Goal: Find specific page/section: Find specific page/section

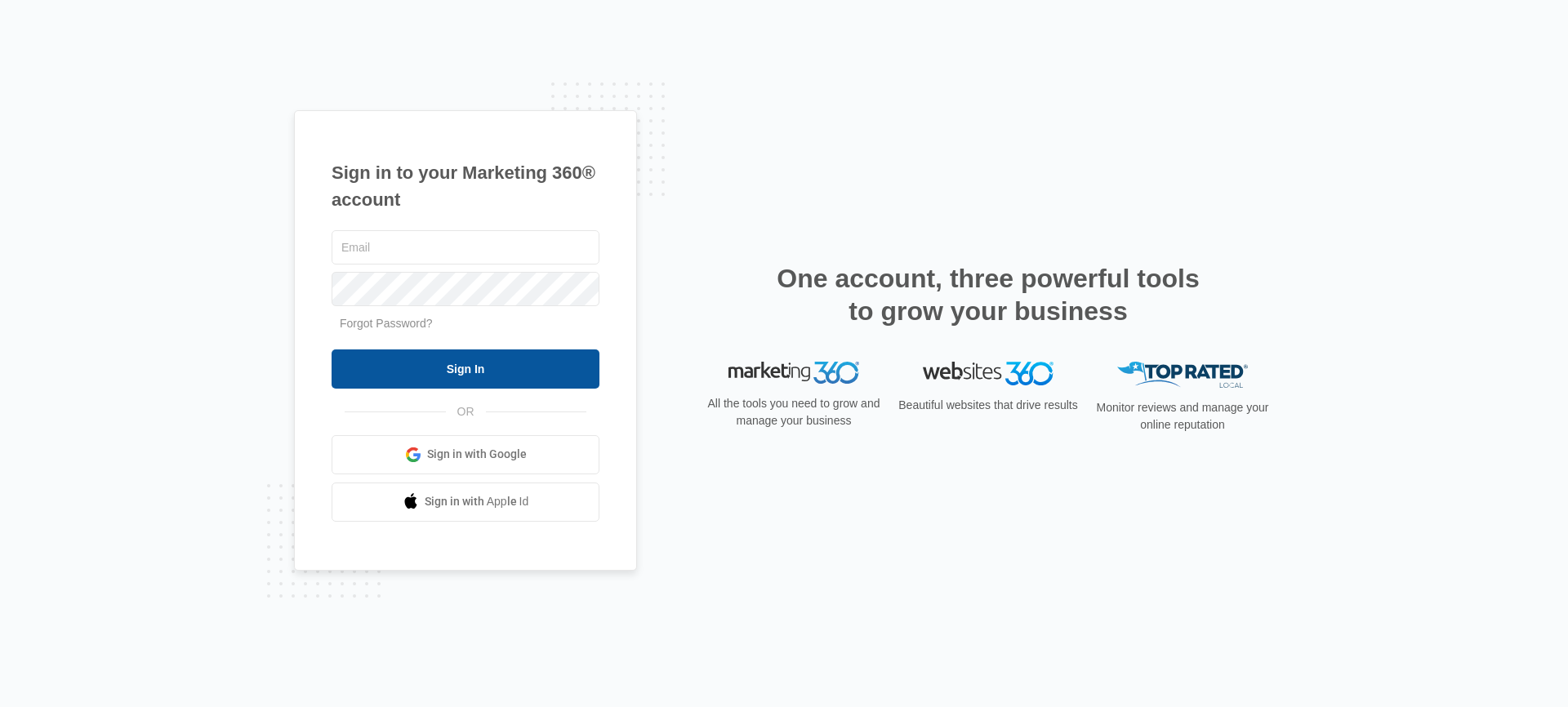
type input "[PERSON_NAME][EMAIL_ADDRESS][PERSON_NAME][DOMAIN_NAME]"
click at [549, 367] on input "Sign In" at bounding box center [466, 369] width 268 height 39
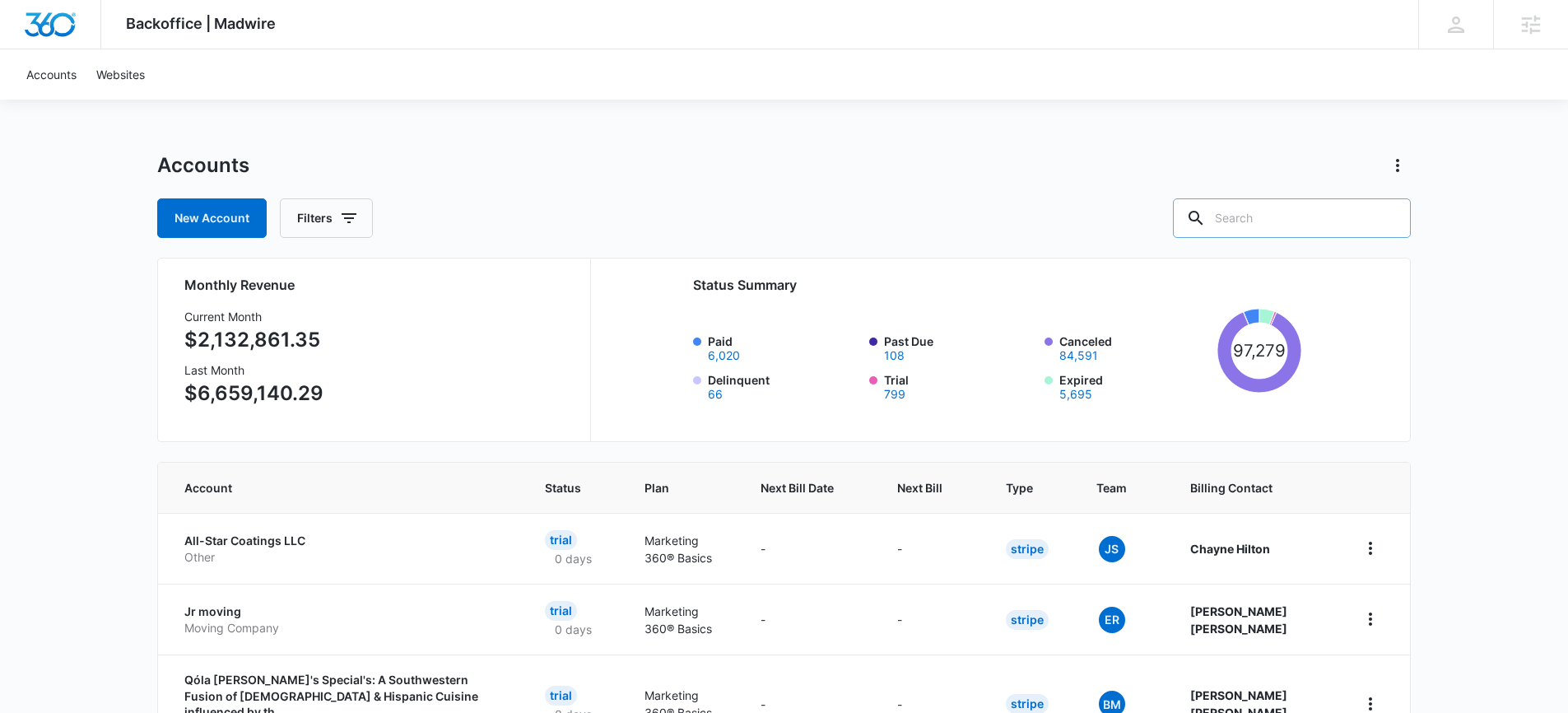
click at [1310, 208] on input "text" at bounding box center [1292, 218] width 238 height 39
type input "fitness"
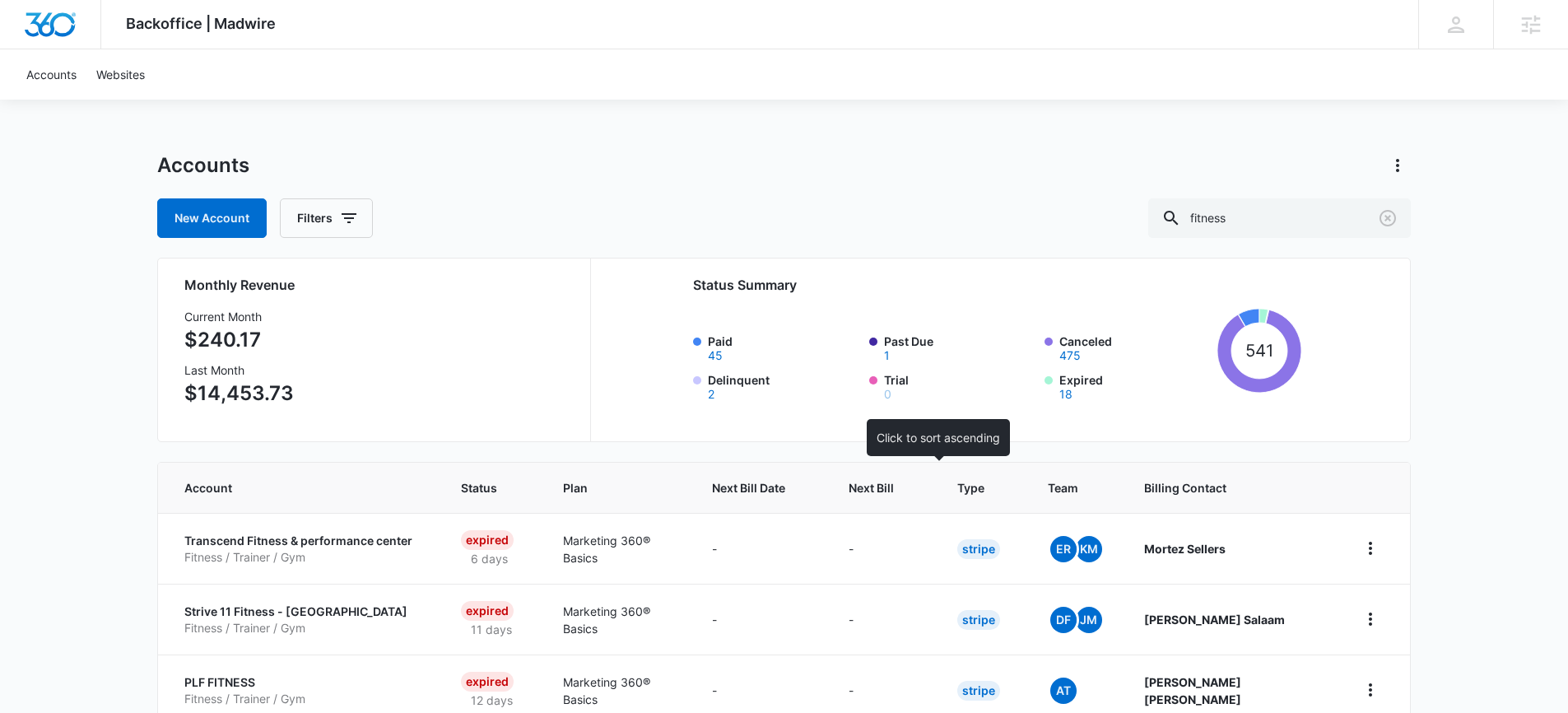
click at [894, 492] on span "Next Bill" at bounding box center [871, 488] width 45 height 17
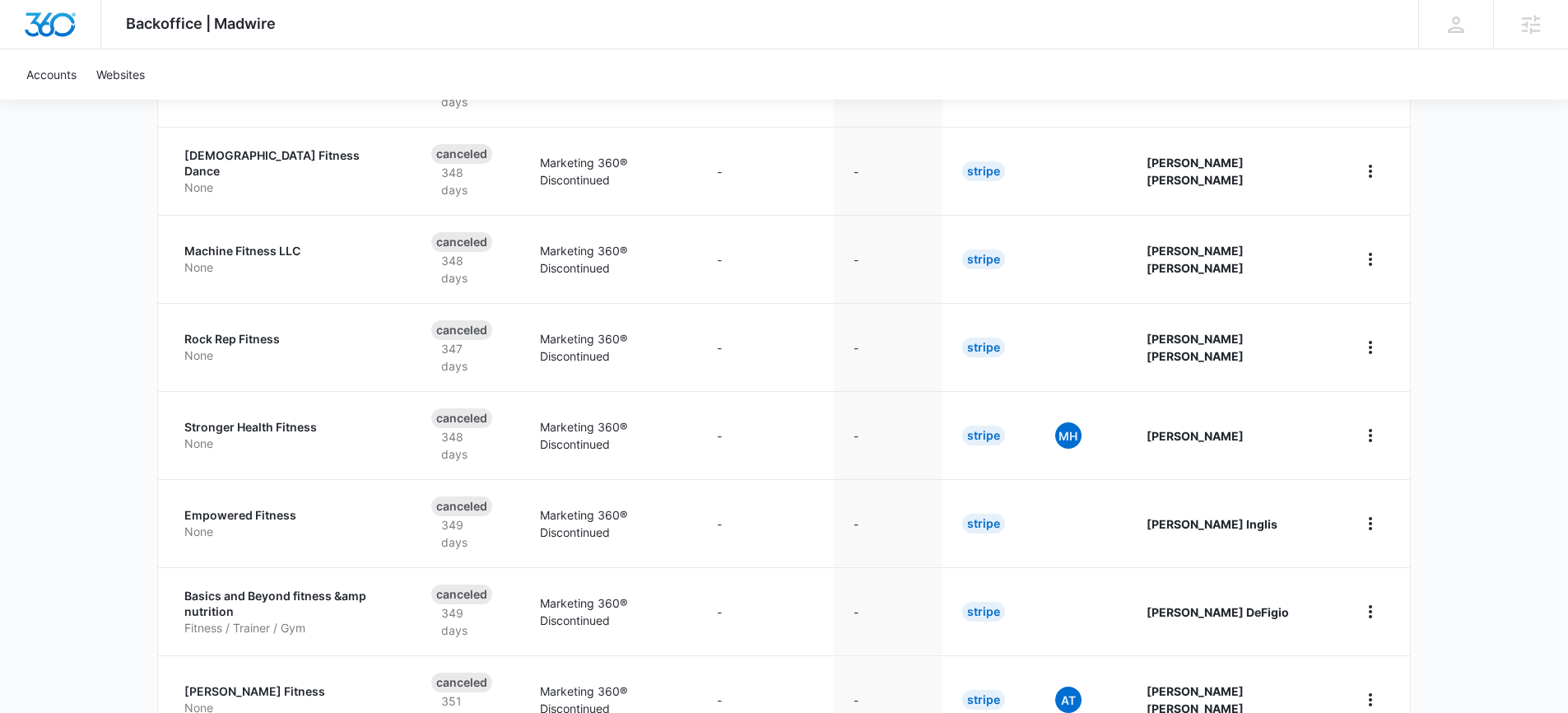
scroll to position [599, 0]
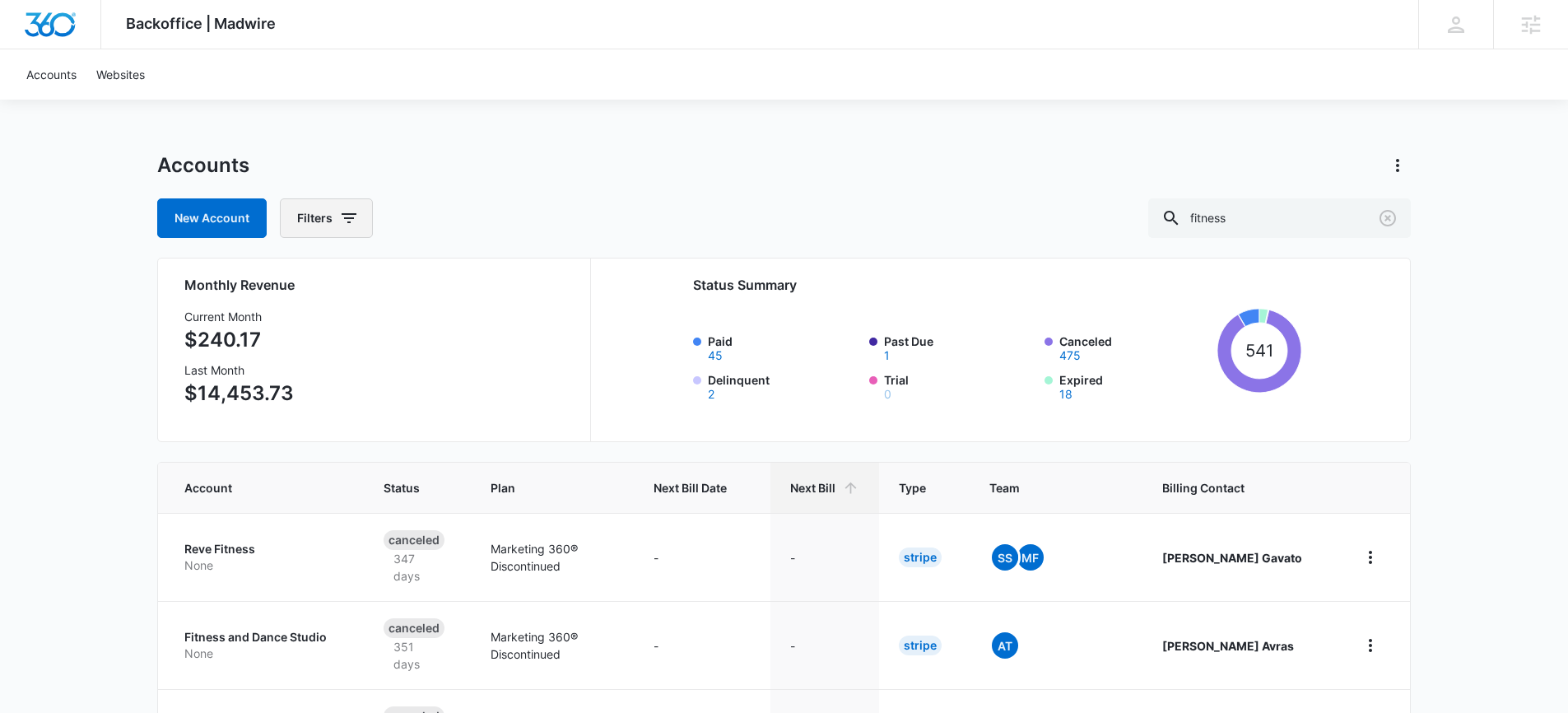
click at [319, 212] on button "Filters" at bounding box center [326, 218] width 93 height 39
click at [479, 279] on icon "Show Billing Status filters" at bounding box center [476, 278] width 20 height 20
click at [325, 331] on label "Paid" at bounding box center [396, 333] width 190 height 17
click at [302, 333] on input "Paid" at bounding box center [301, 333] width 1 height 1
checkbox input "true"
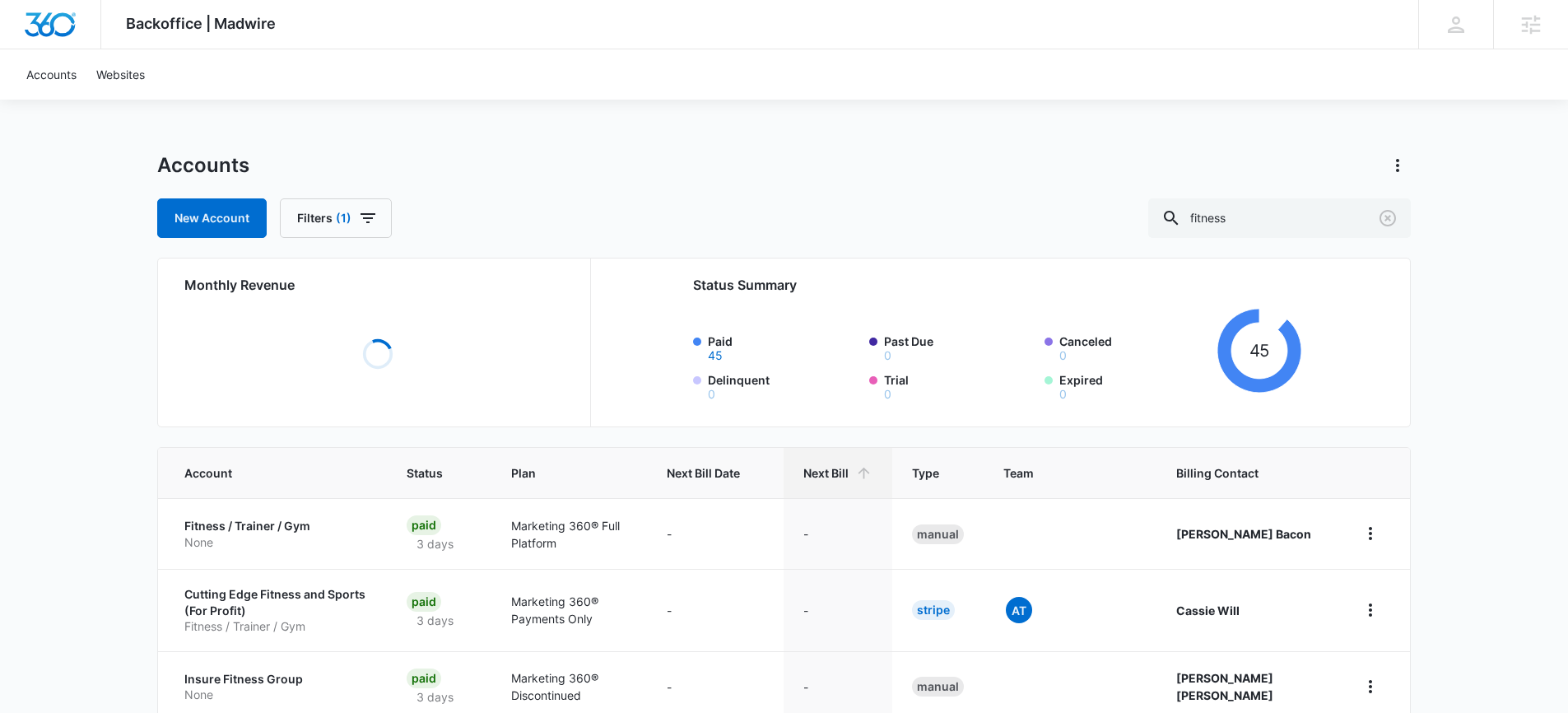
click at [577, 162] on div "Accounts" at bounding box center [784, 165] width 1254 height 27
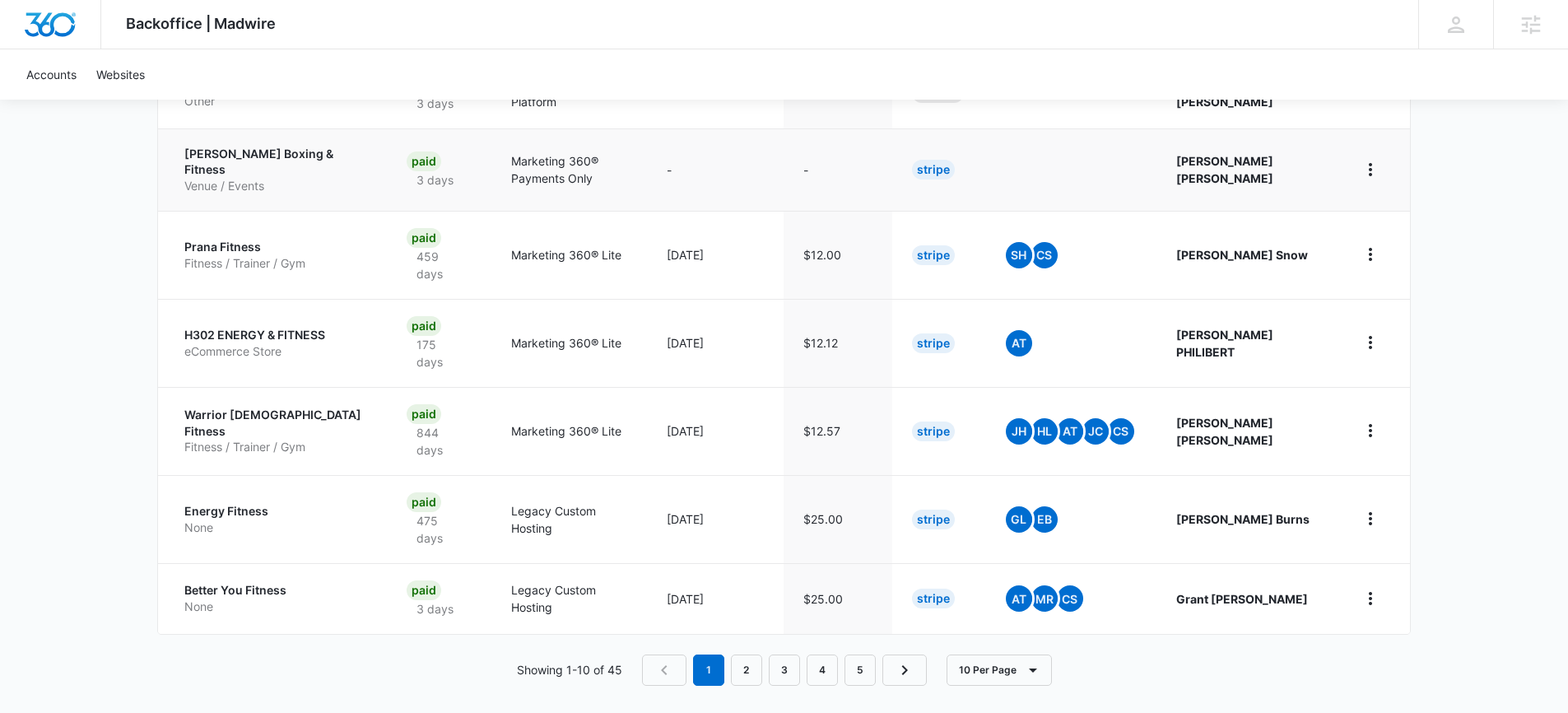
scroll to position [681, 0]
click at [748, 662] on link "2" at bounding box center [746, 669] width 32 height 32
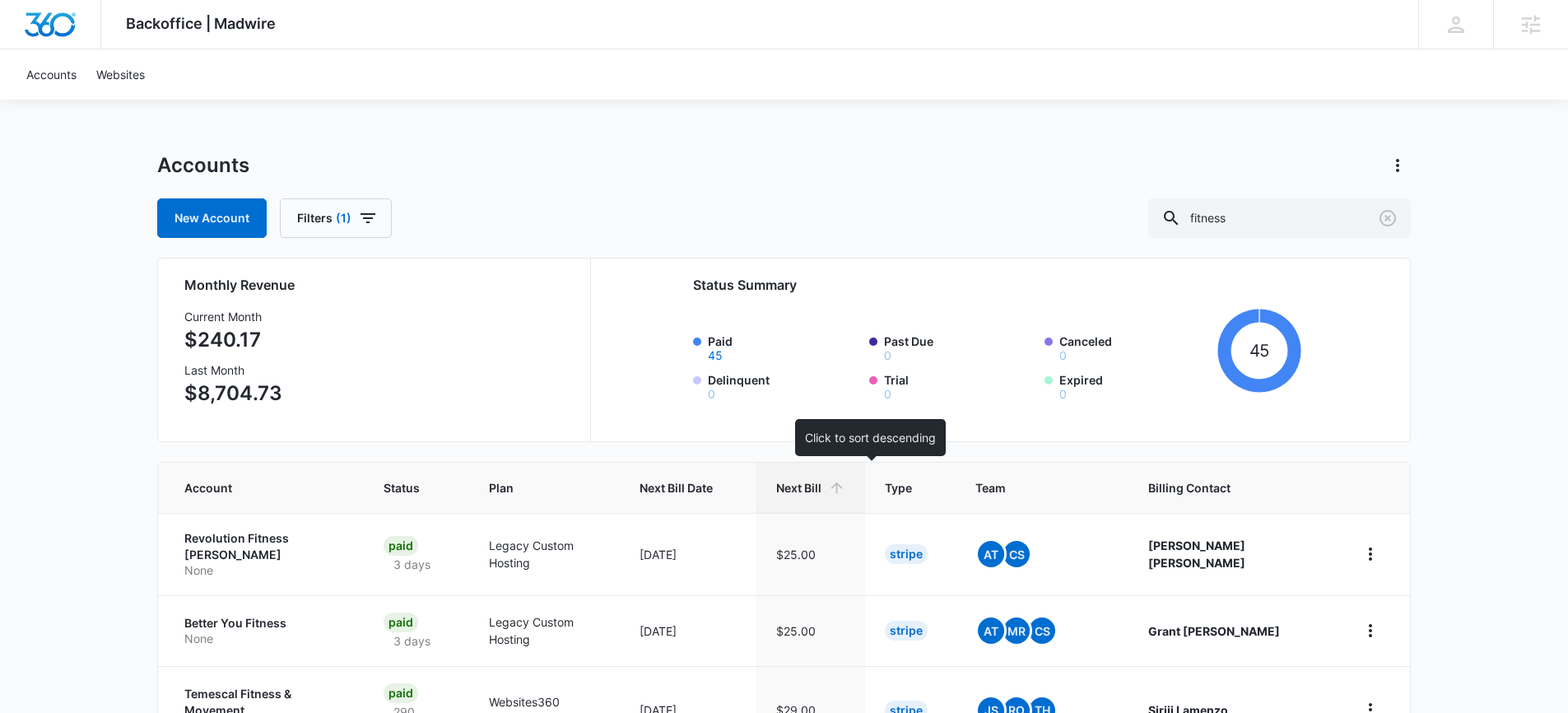
click at [845, 483] on icon at bounding box center [837, 488] width 17 height 17
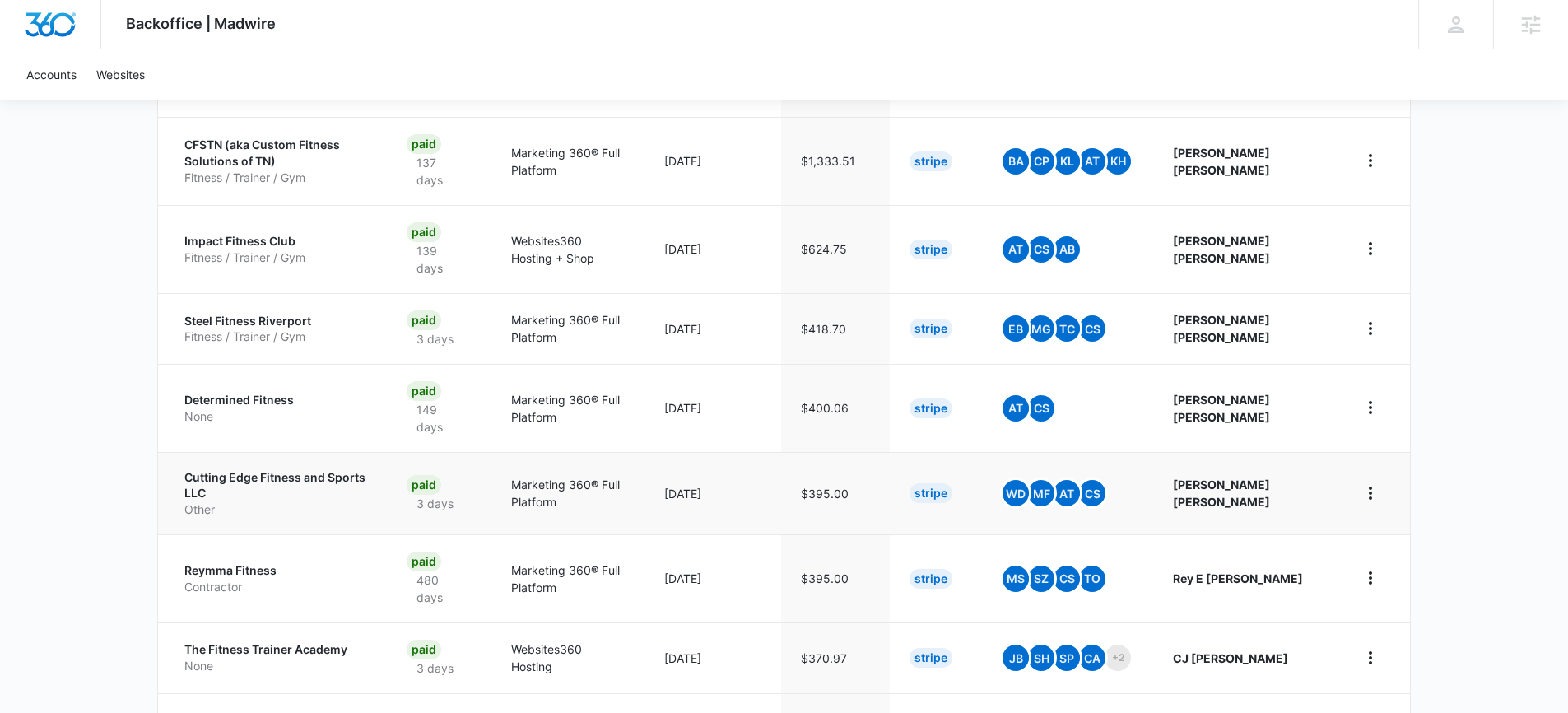
scroll to position [692, 0]
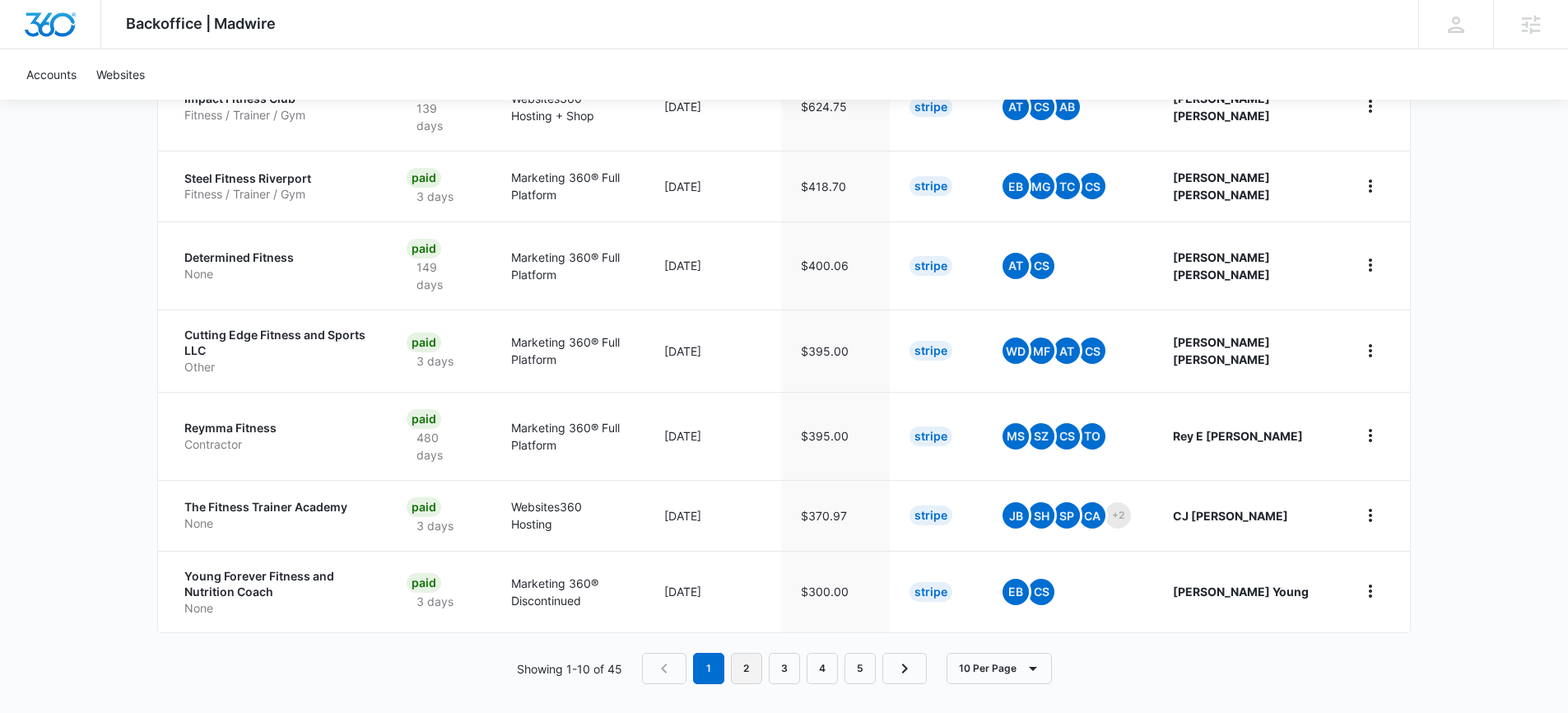
click at [737, 665] on link "2" at bounding box center [746, 669] width 32 height 32
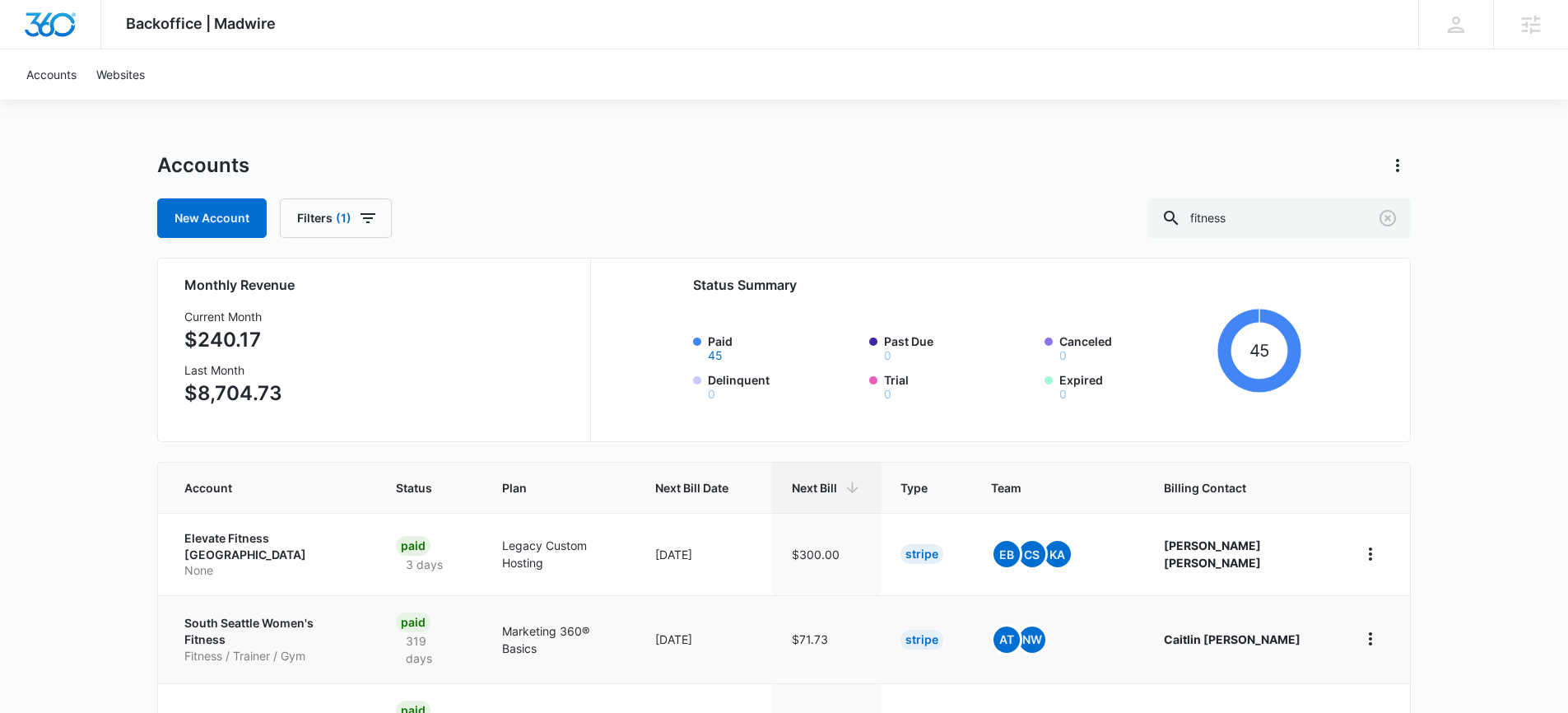
scroll to position [628, 0]
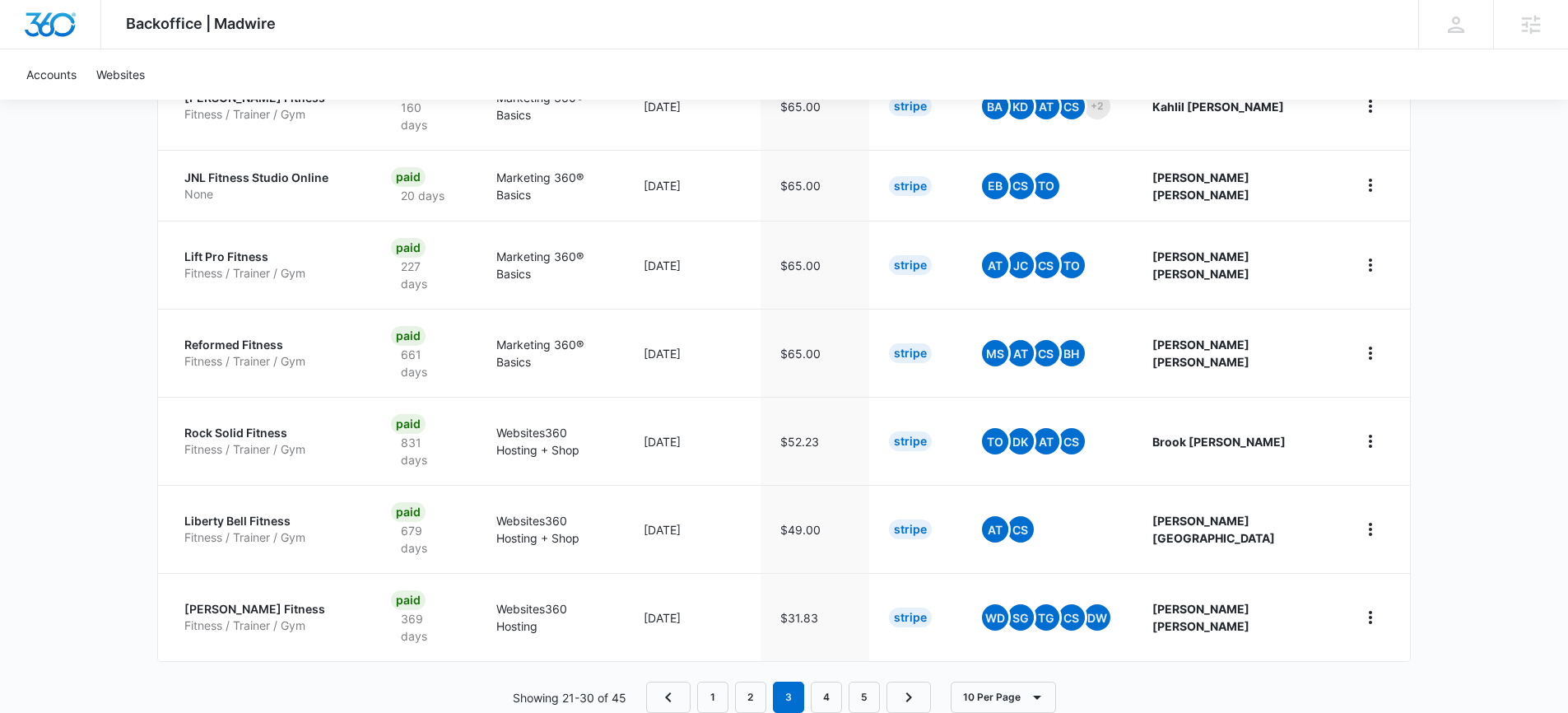
scroll to position [738, 0]
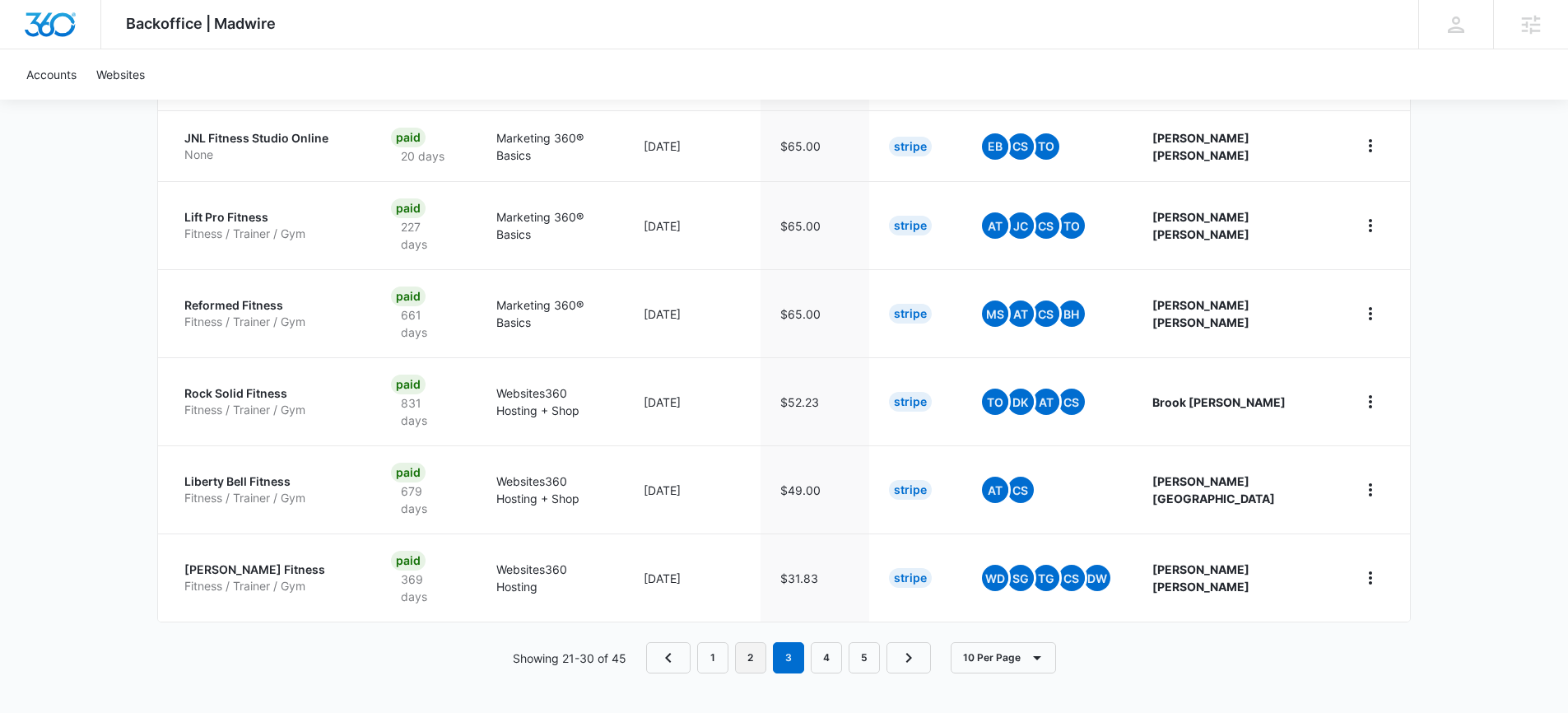
click at [760, 650] on link "2" at bounding box center [750, 657] width 32 height 32
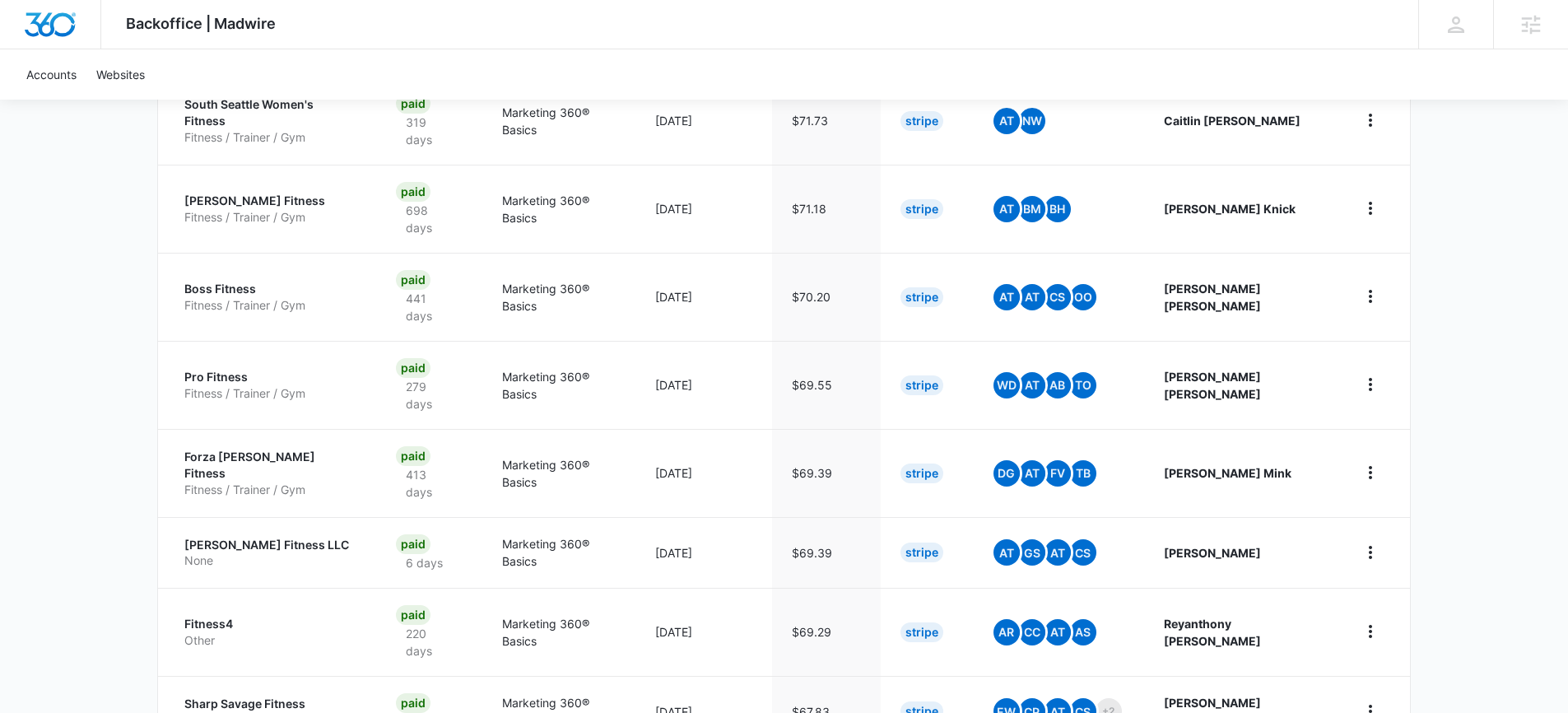
scroll to position [628, 0]
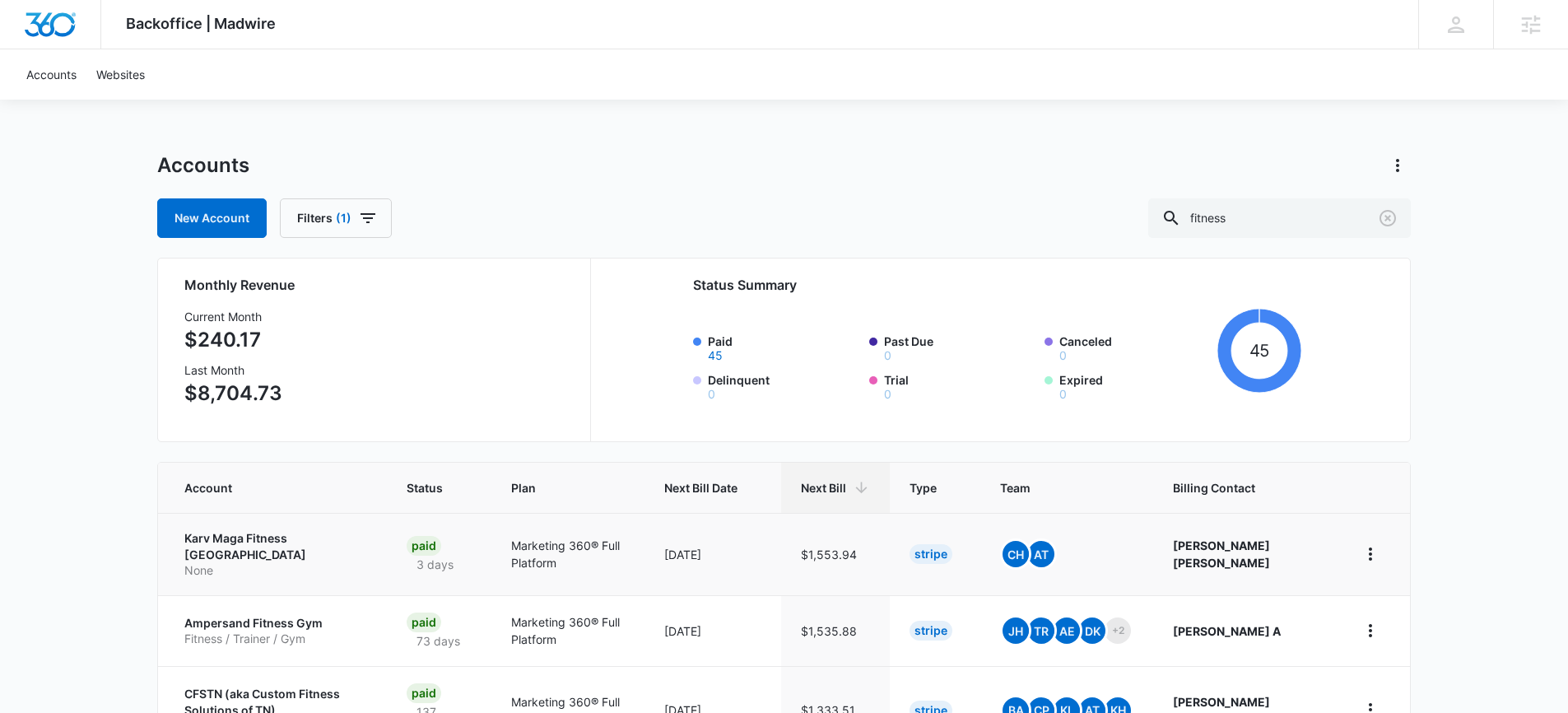
click at [231, 542] on p "Karv Maga Fitness Chicago" at bounding box center [276, 546] width 183 height 32
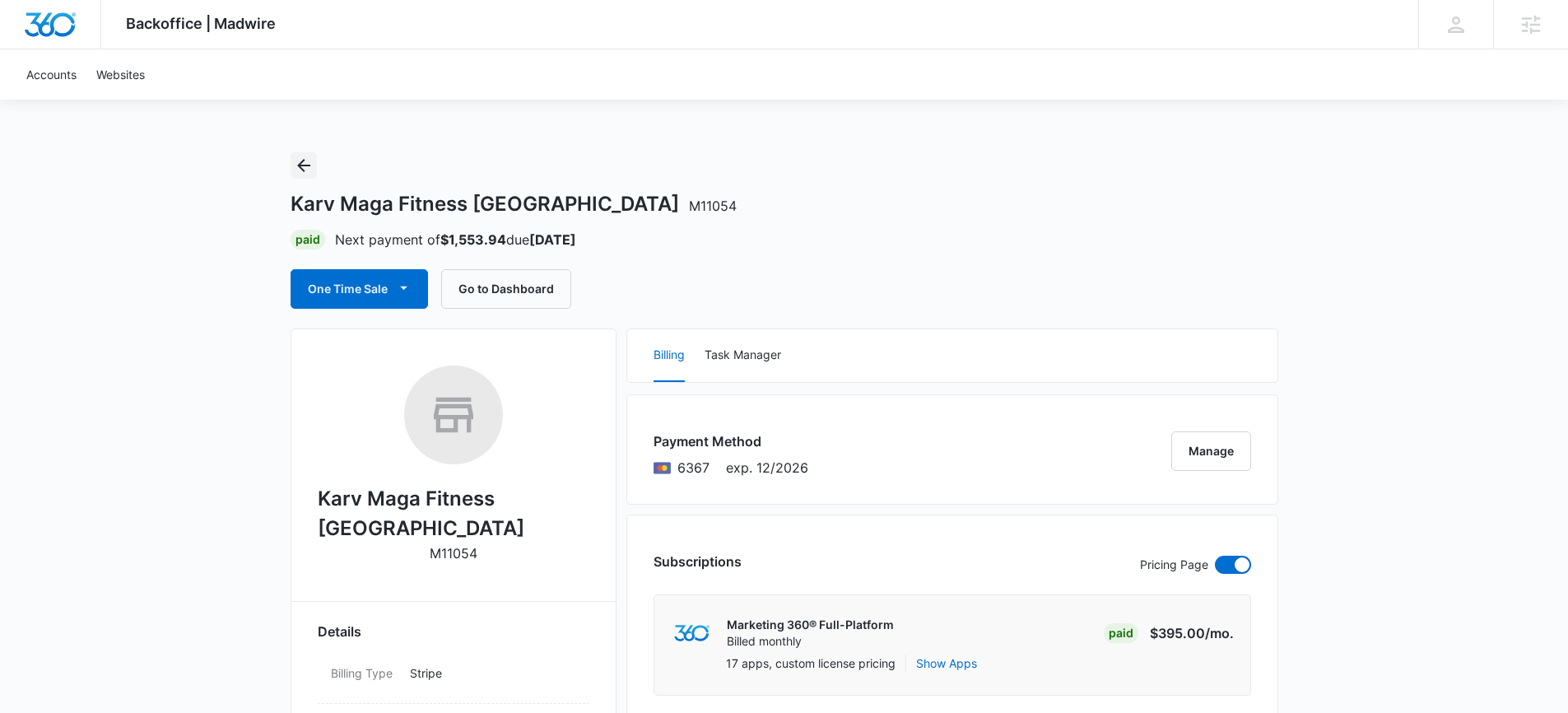
click at [307, 166] on icon "Back" at bounding box center [303, 165] width 13 height 13
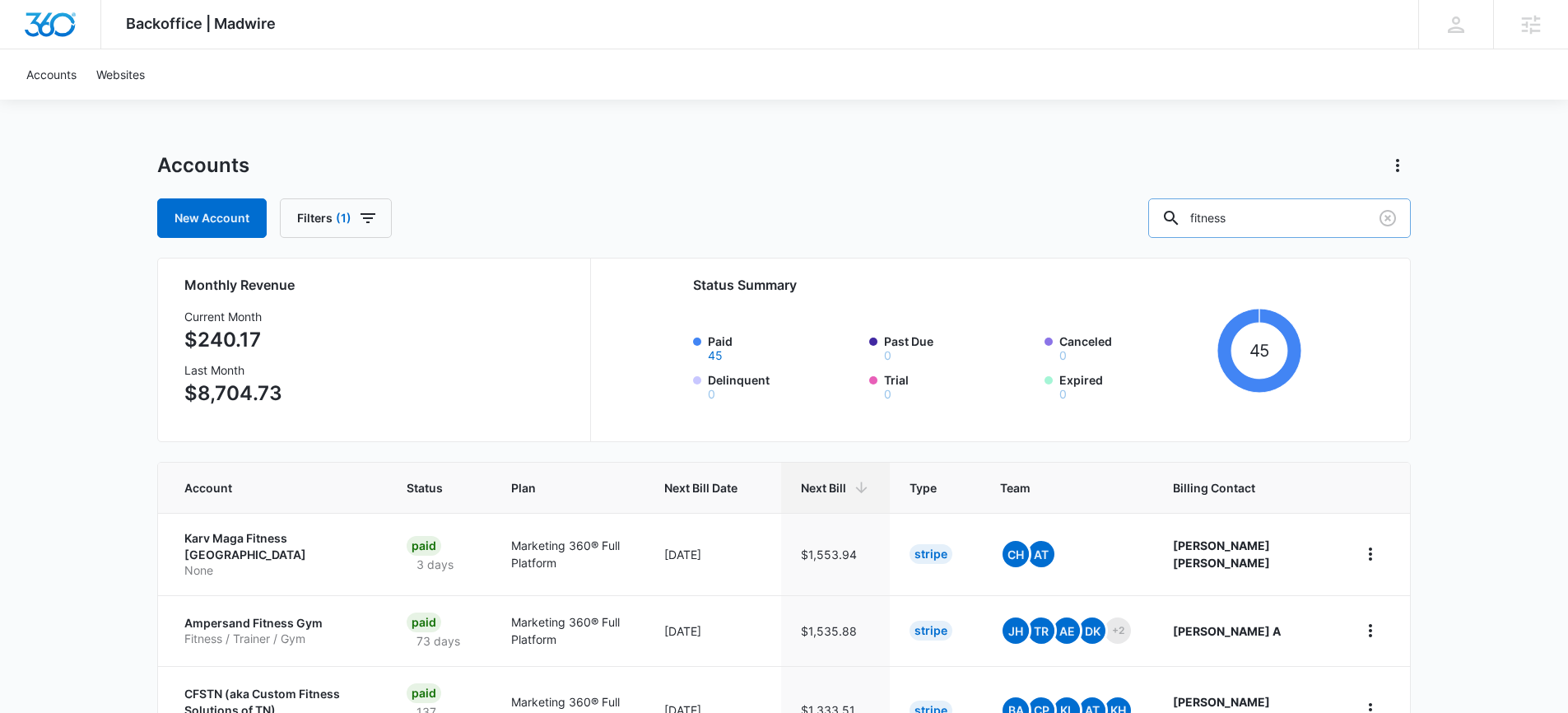
click at [1315, 217] on input "fitness" at bounding box center [1279, 218] width 262 height 39
type input "fitness studio"
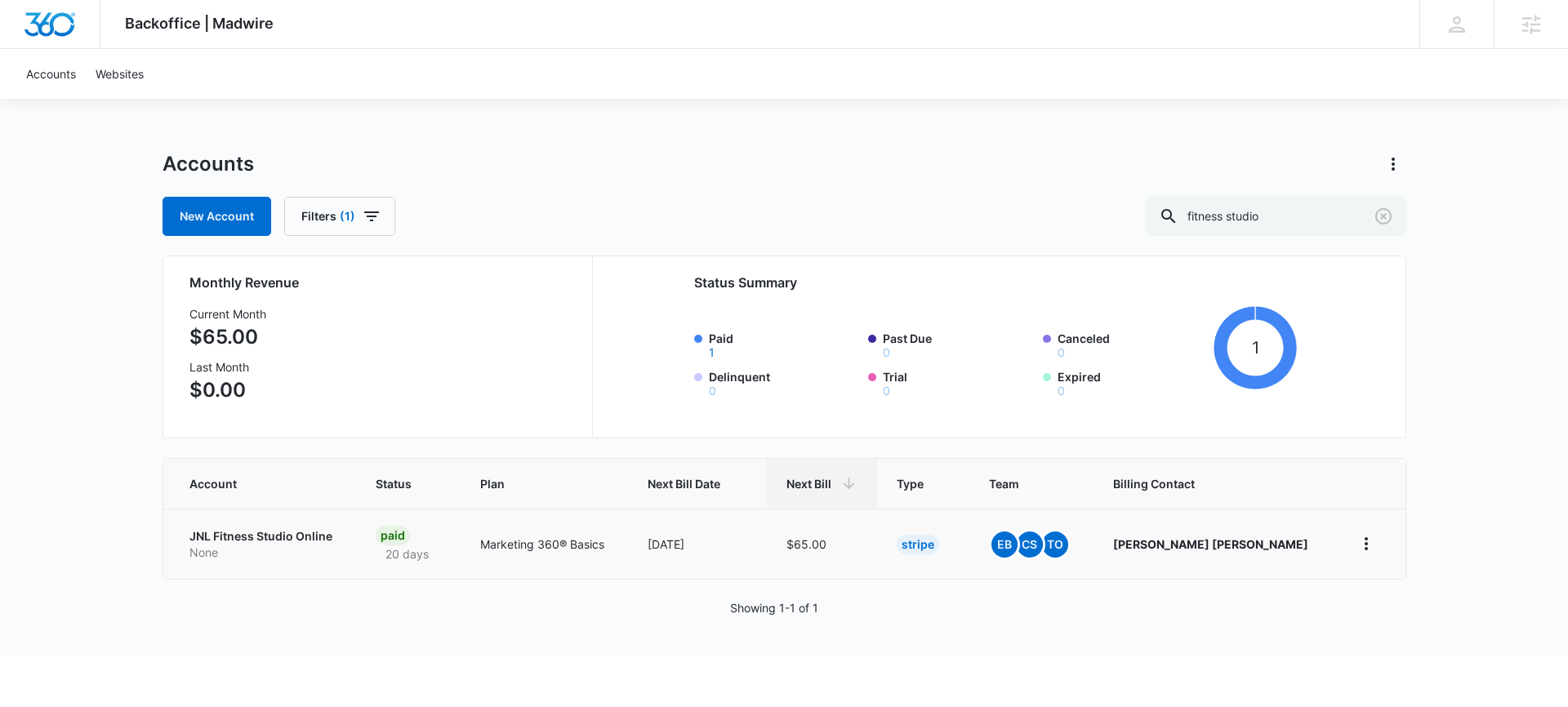
click at [300, 531] on p "JNL Fitness Studio Online" at bounding box center [263, 536] width 148 height 16
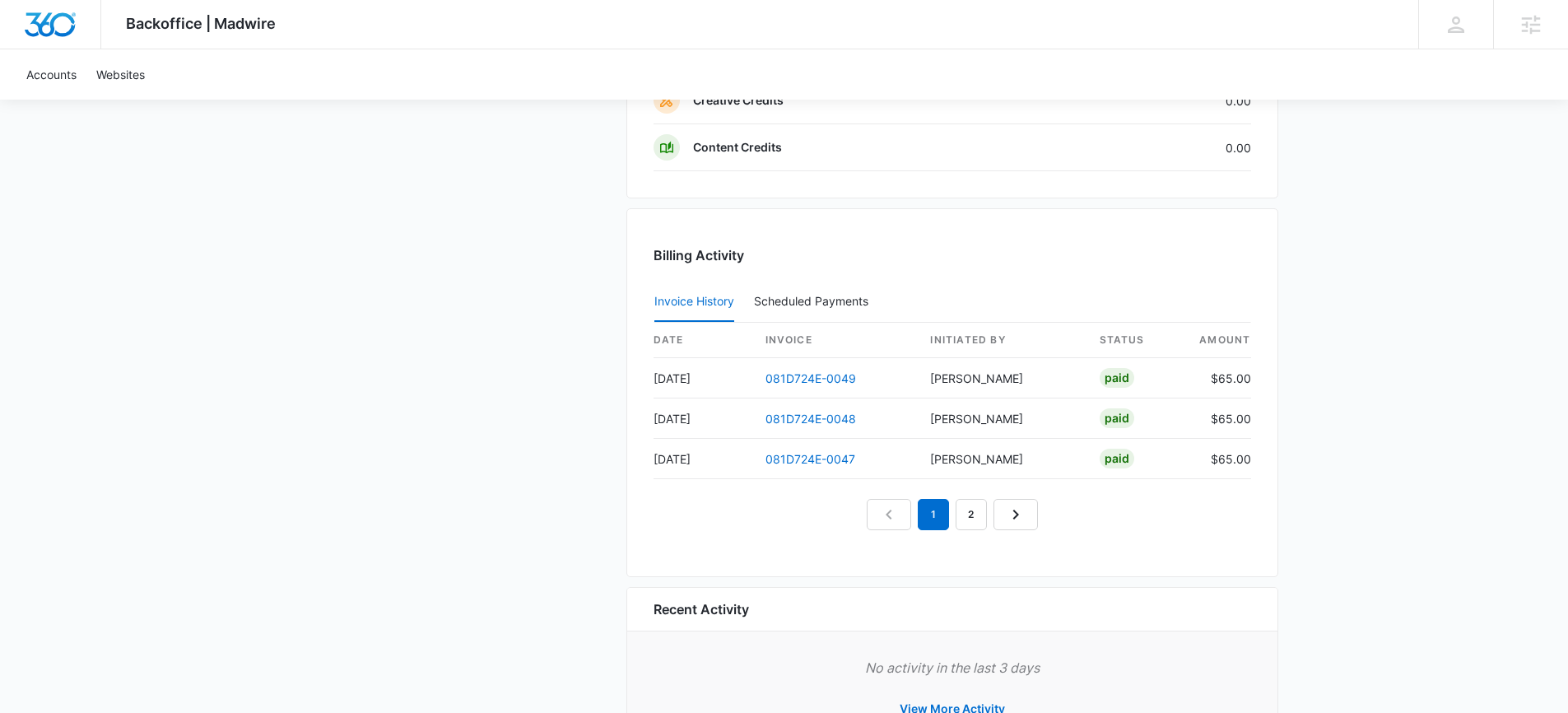
scroll to position [1609, 0]
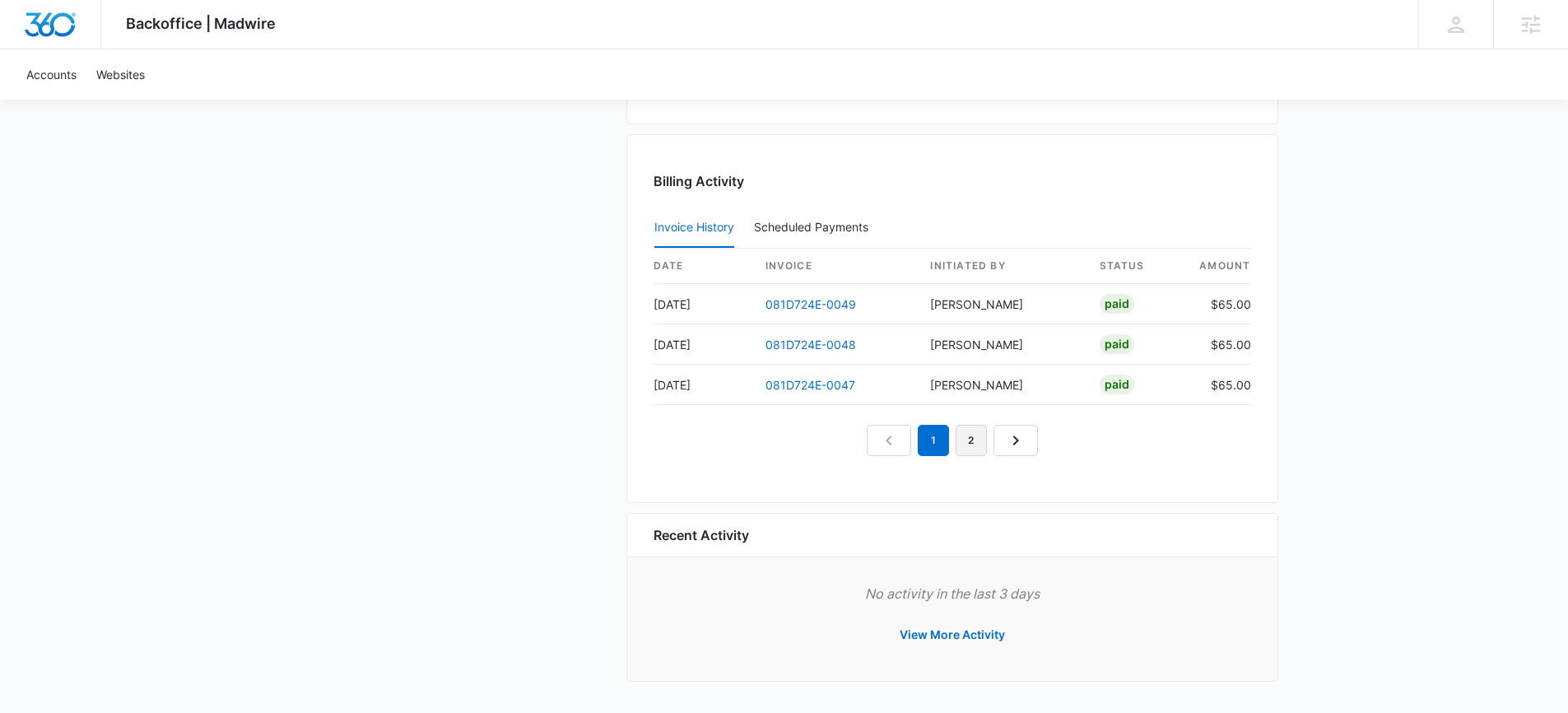
click at [974, 432] on link "2" at bounding box center [971, 440] width 32 height 32
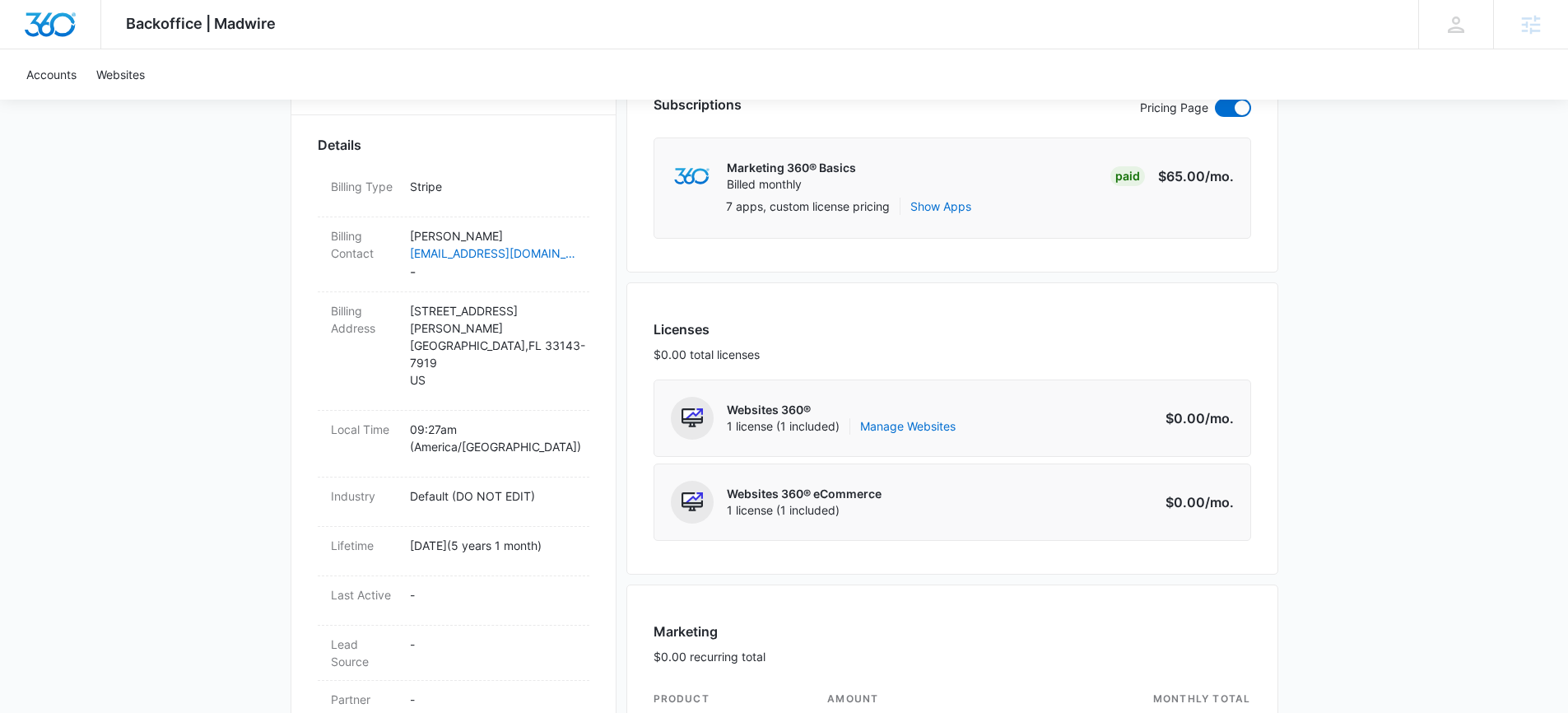
scroll to position [105, 0]
